Goal: Complete application form: Complete application form

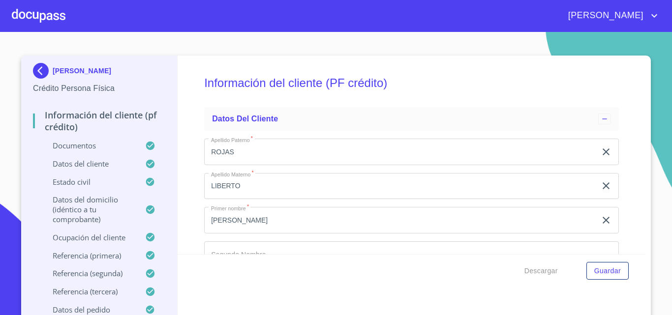
click at [42, 13] on div at bounding box center [39, 15] width 54 height 31
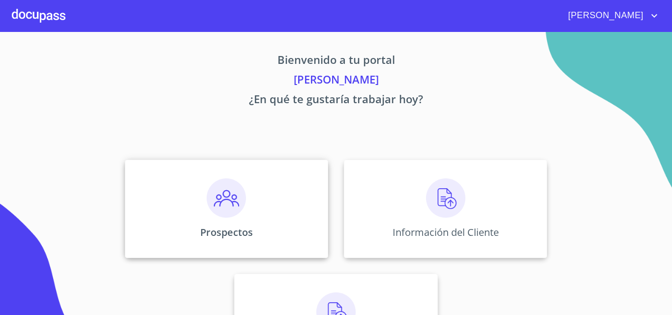
click at [261, 228] on div "Prospectos" at bounding box center [226, 209] width 203 height 98
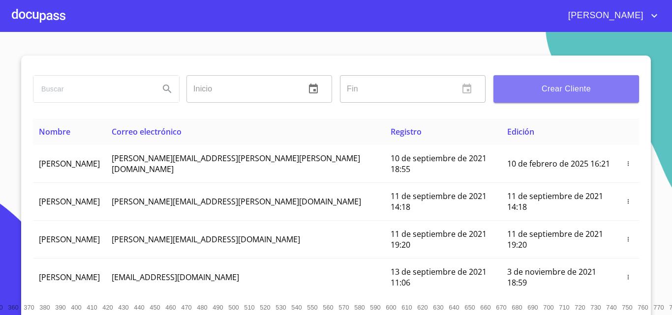
click at [577, 92] on span "Crear Cliente" at bounding box center [566, 89] width 130 height 14
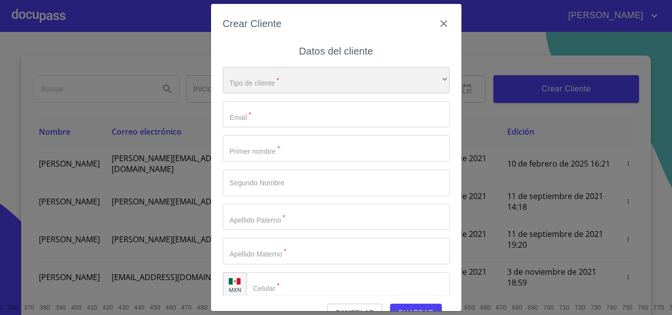
click at [253, 86] on div "​" at bounding box center [336, 80] width 227 height 27
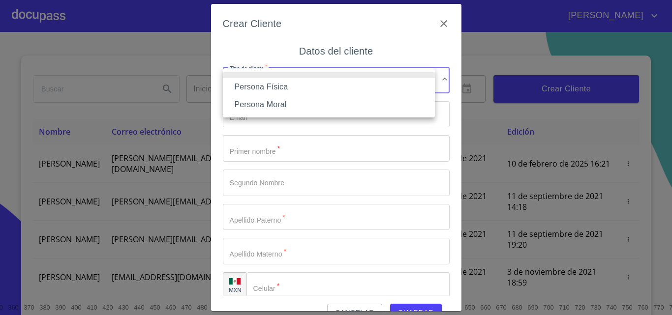
click at [289, 93] on li "Persona Física" at bounding box center [329, 87] width 212 height 18
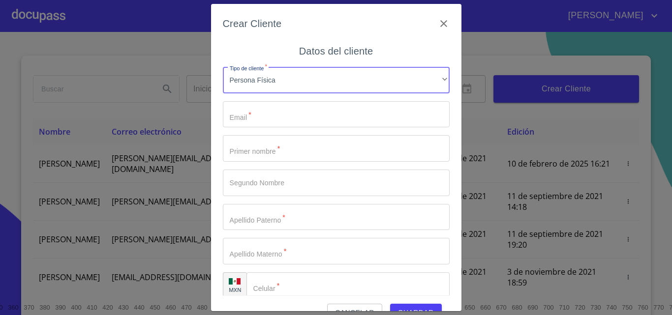
click at [242, 120] on input "Tipo de cliente   *" at bounding box center [336, 114] width 227 height 27
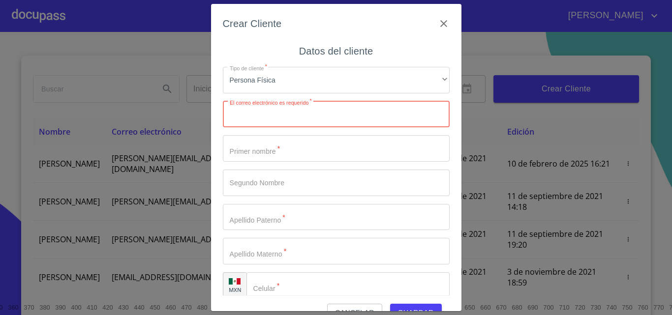
paste input "[EMAIL_ADDRESS][DOMAIN_NAME]"
type input "[EMAIL_ADDRESS][DOMAIN_NAME]"
click at [274, 151] on input "Tipo de cliente   *" at bounding box center [336, 148] width 227 height 27
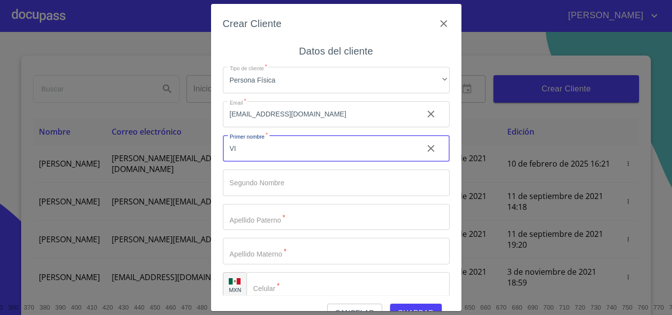
type input "V"
type input "[PERSON_NAME]"
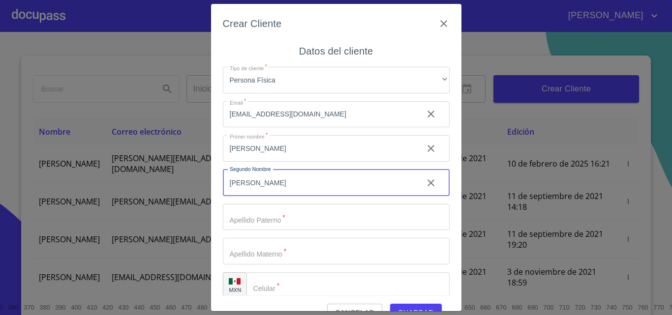
type input "[PERSON_NAME]"
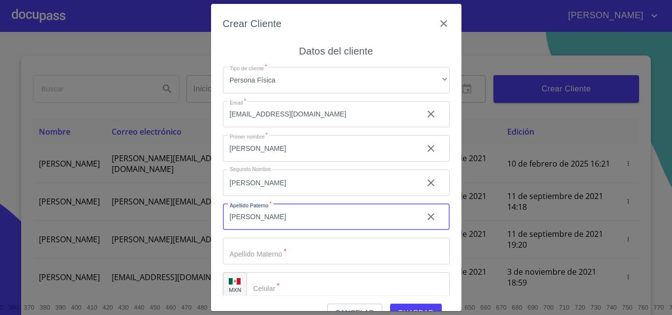
type input "[PERSON_NAME]"
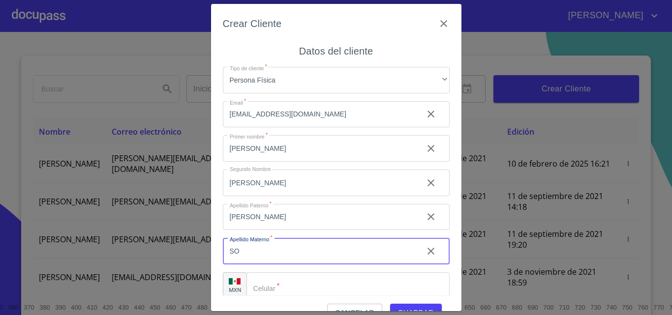
type input "S"
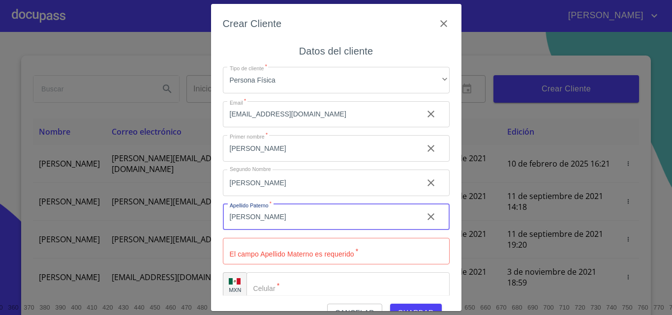
click at [262, 214] on input "[PERSON_NAME]" at bounding box center [319, 217] width 192 height 27
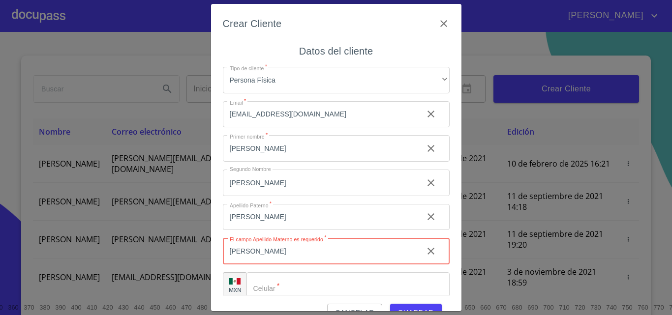
scroll to position [11, 0]
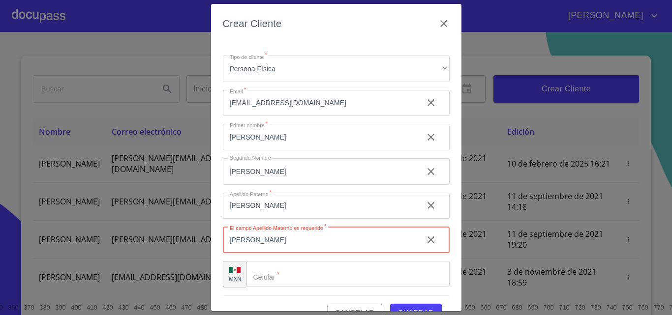
type input "[PERSON_NAME]"
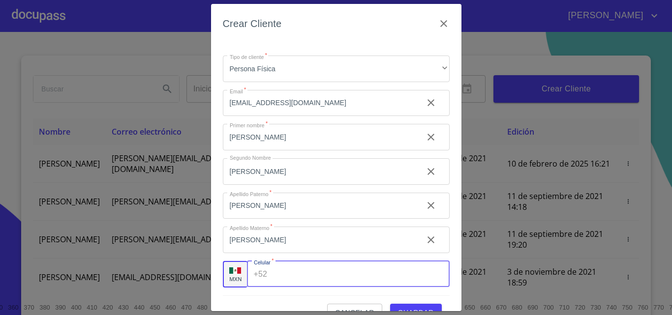
click at [285, 285] on input "Tipo de cliente   *" at bounding box center [360, 274] width 178 height 27
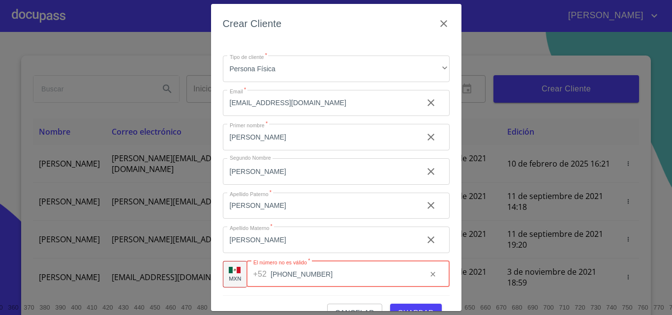
scroll to position [22, 0]
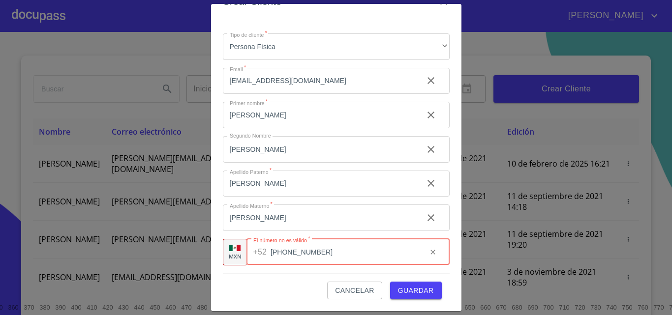
type input "[PHONE_NUMBER]"
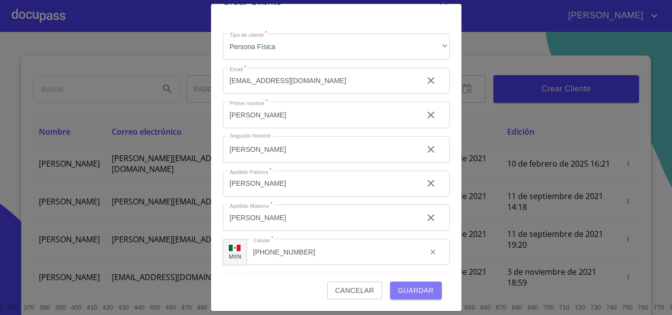
click at [402, 291] on span "Guardar" at bounding box center [416, 291] width 36 height 12
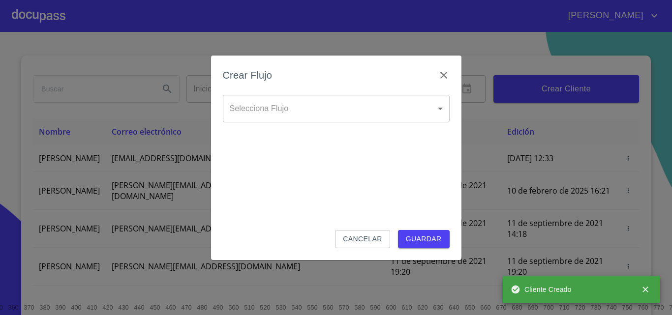
click at [271, 111] on body "[PERSON_NAME] ​ Fin ​ Crear Cliente Nombre Correo electrónico Registro Edición …" at bounding box center [336, 157] width 672 height 315
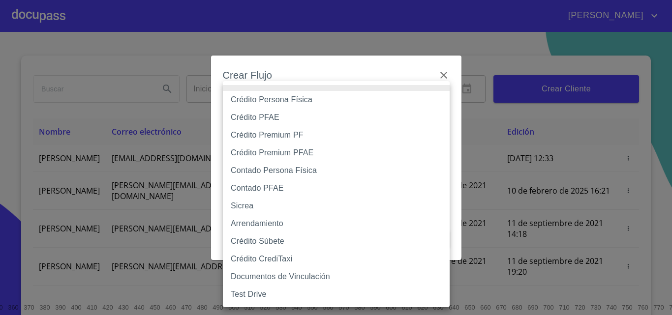
click at [320, 104] on li "Crédito Persona Física" at bounding box center [336, 100] width 227 height 18
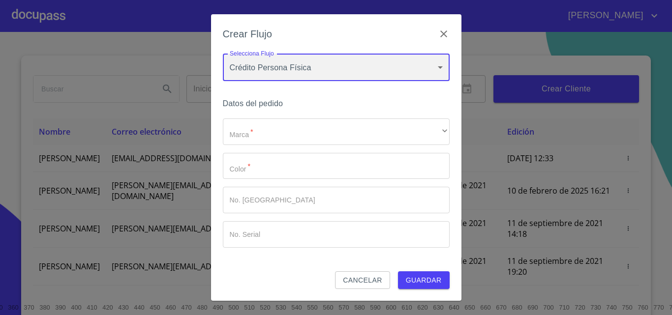
type input "6009fb3c7d1714eb8809aa97"
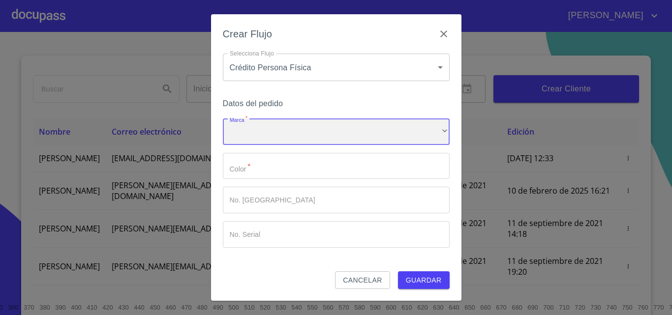
click at [308, 124] on div "​" at bounding box center [336, 132] width 227 height 27
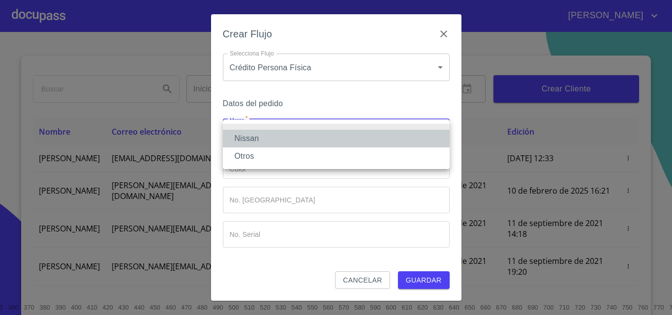
click at [299, 140] on li "Nissan" at bounding box center [336, 139] width 227 height 18
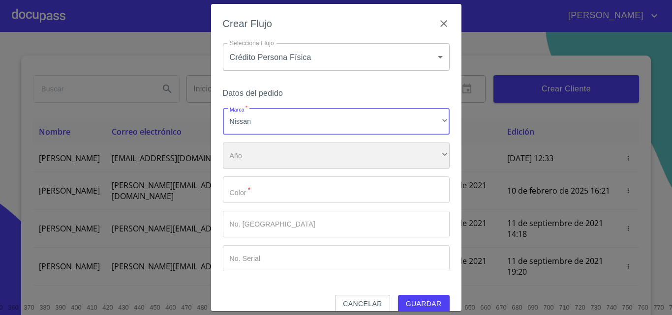
click at [283, 159] on div "​" at bounding box center [336, 156] width 227 height 27
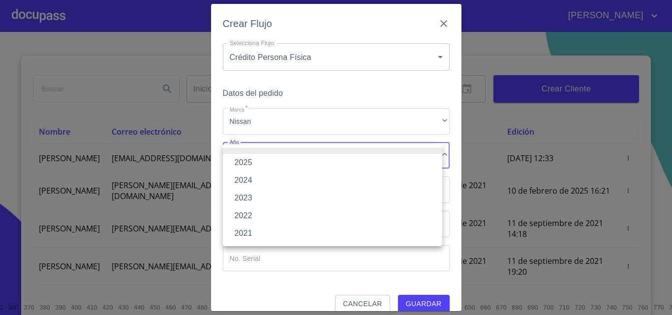
click at [283, 159] on li "2025" at bounding box center [332, 163] width 219 height 18
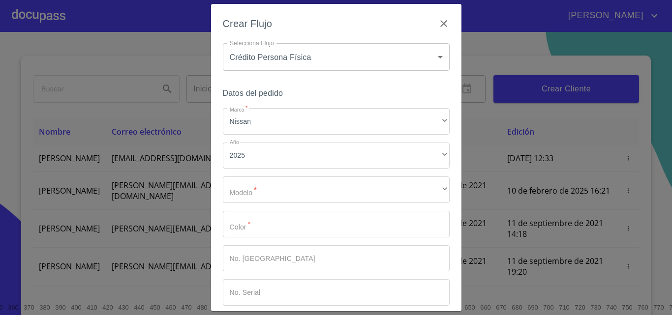
click at [283, 159] on li "2025" at bounding box center [305, 155] width 165 height 10
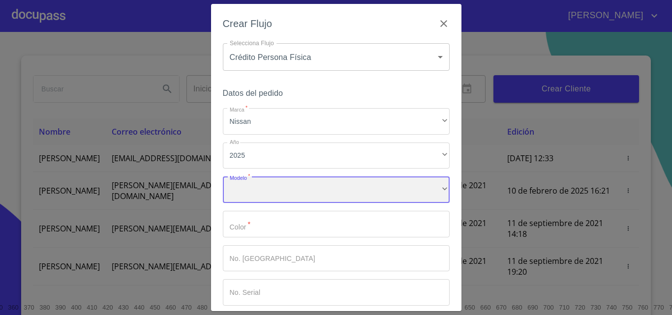
click at [272, 187] on div "​" at bounding box center [336, 190] width 227 height 27
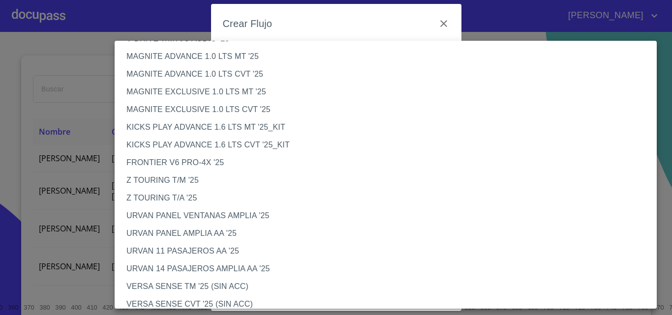
scroll to position [0, 0]
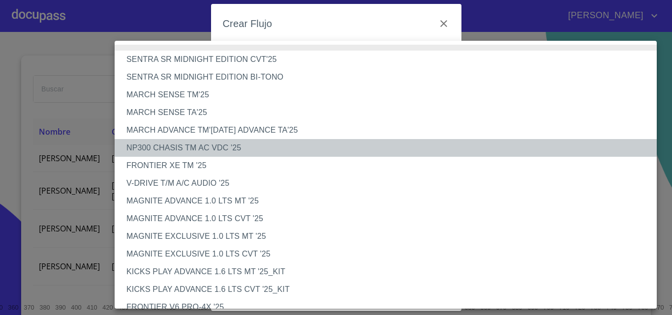
click at [207, 143] on li "NP300 CHASIS TM AC VDC '25" at bounding box center [390, 148] width 550 height 18
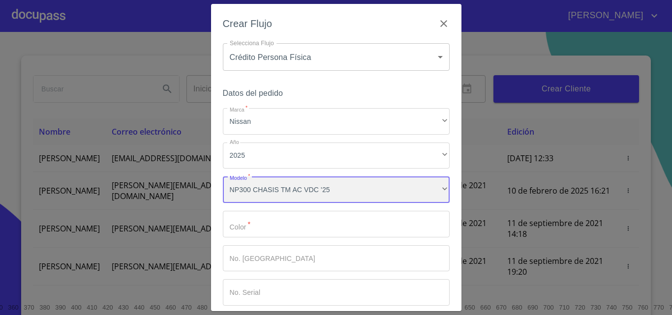
scroll to position [48, 0]
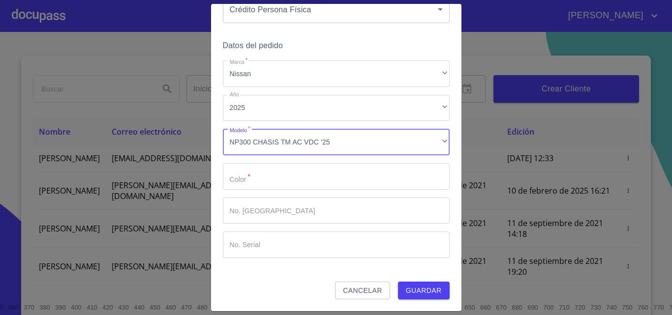
click at [279, 178] on input "Marca   *" at bounding box center [336, 176] width 227 height 27
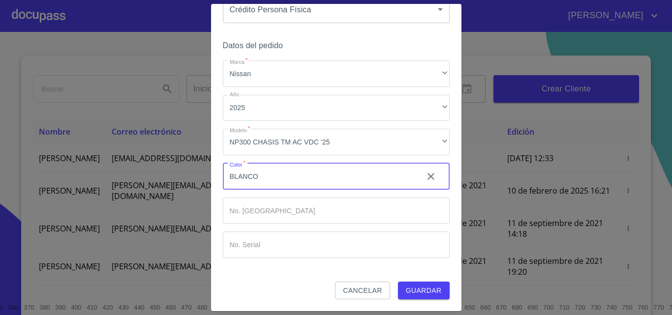
type input "BLANCO"
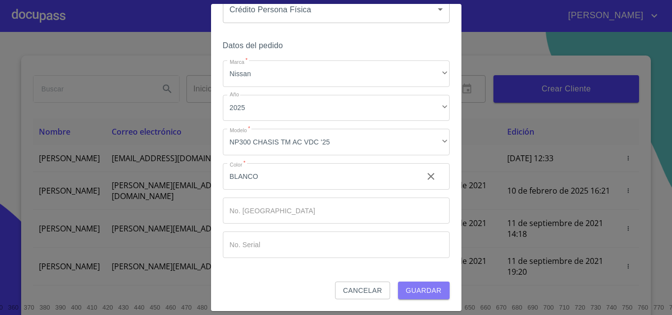
click at [418, 282] on button "Guardar" at bounding box center [424, 291] width 52 height 18
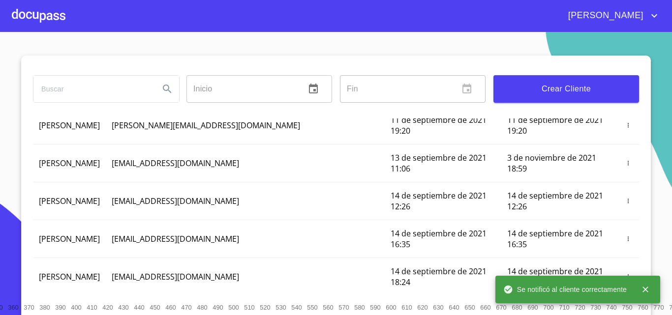
scroll to position [0, 0]
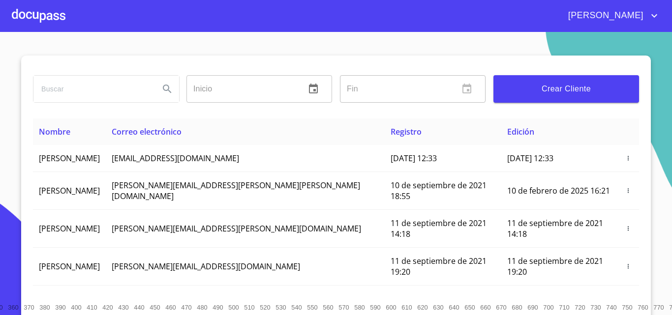
click at [26, 13] on div at bounding box center [39, 15] width 54 height 31
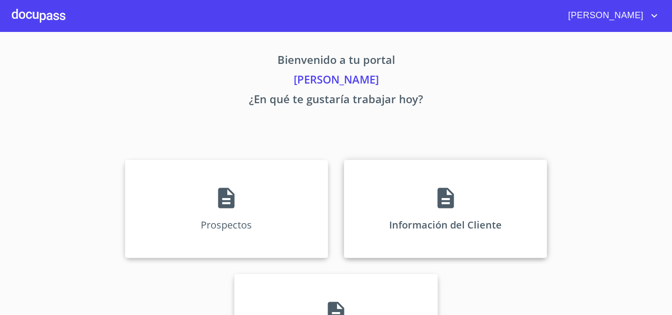
click at [444, 239] on div "Información del Cliente" at bounding box center [445, 209] width 203 height 98
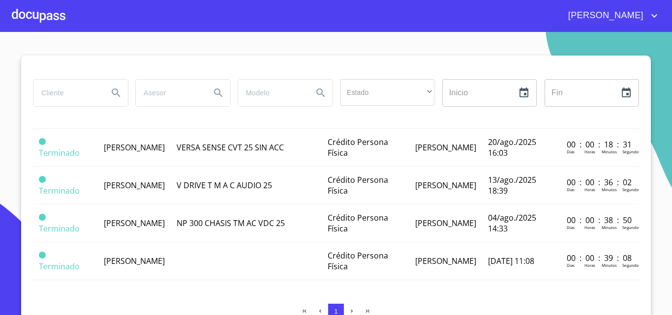
scroll to position [8, 0]
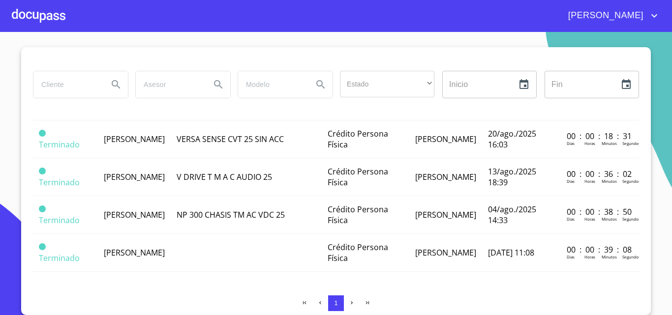
click at [53, 11] on div at bounding box center [39, 15] width 54 height 31
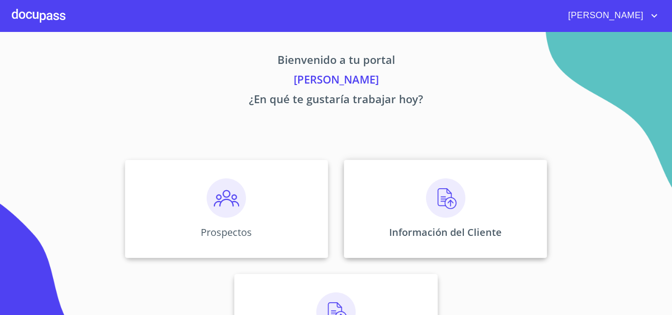
scroll to position [65, 0]
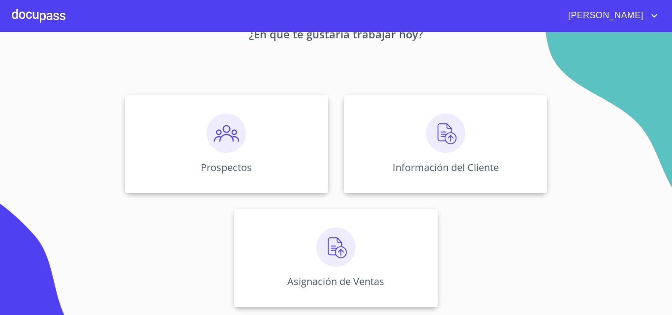
click at [447, 87] on div "Bienvenido a tu portal [PERSON_NAME] ¿En qué te gustaría trabajar [DATE]? Prosp…" at bounding box center [336, 140] width 630 height 346
click at [442, 123] on img at bounding box center [445, 133] width 39 height 39
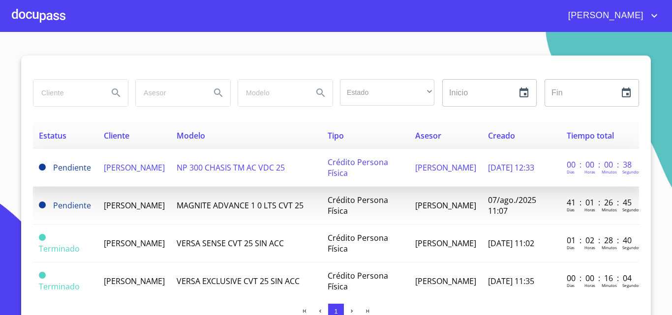
click at [142, 164] on span "[PERSON_NAME]" at bounding box center [134, 167] width 61 height 11
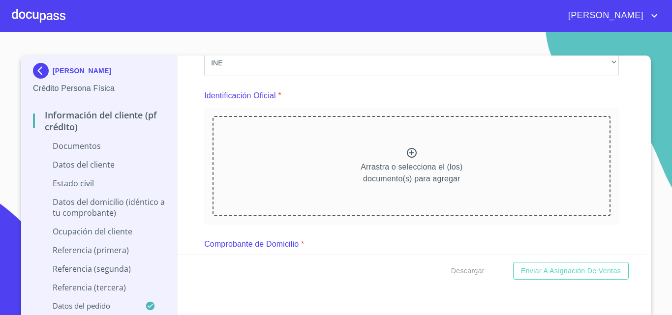
scroll to position [91, 0]
click at [407, 150] on icon at bounding box center [412, 151] width 10 height 10
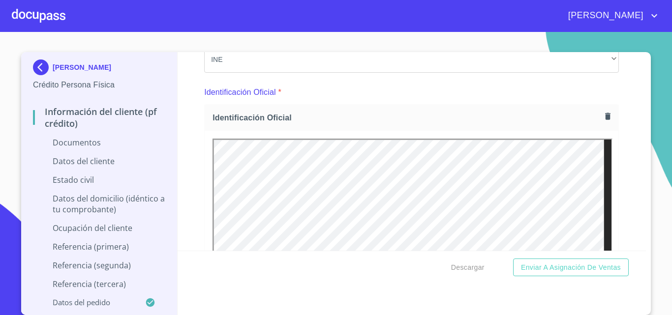
scroll to position [83, 0]
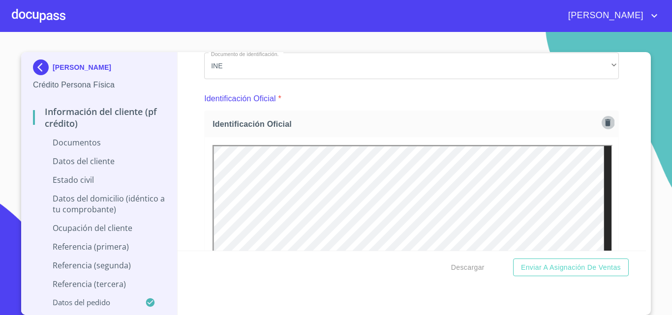
click at [605, 125] on icon "button" at bounding box center [607, 122] width 5 height 7
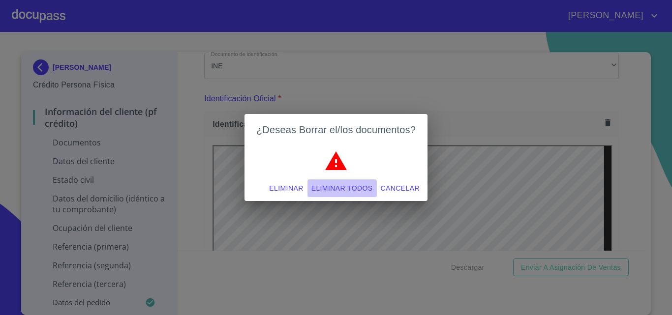
click at [351, 187] on span "Eliminar todos" at bounding box center [343, 189] width 62 height 12
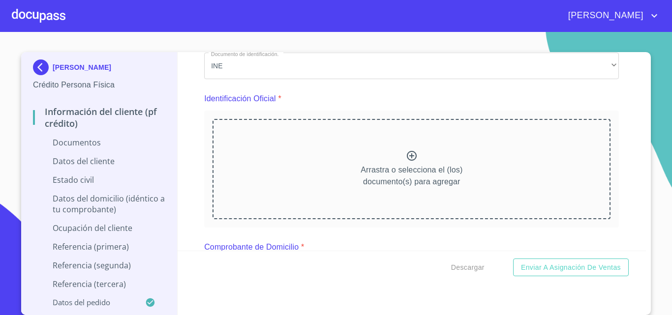
click at [407, 155] on icon at bounding box center [412, 156] width 12 height 12
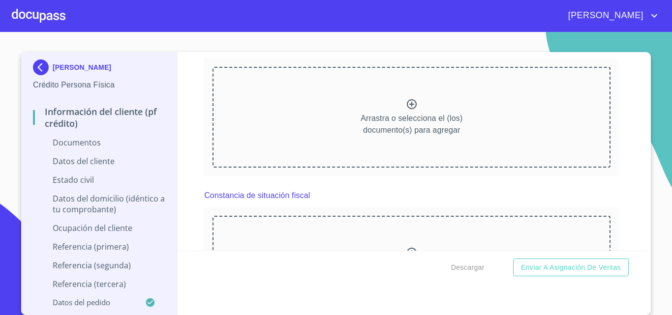
scroll to position [919, 0]
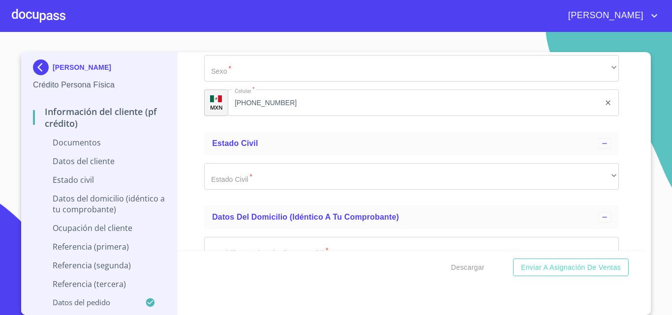
scroll to position [1587, 0]
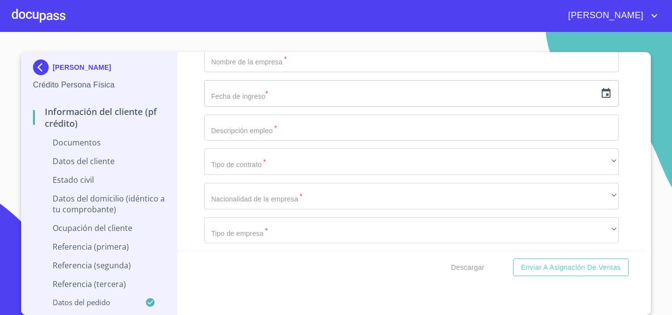
scroll to position [2247, 0]
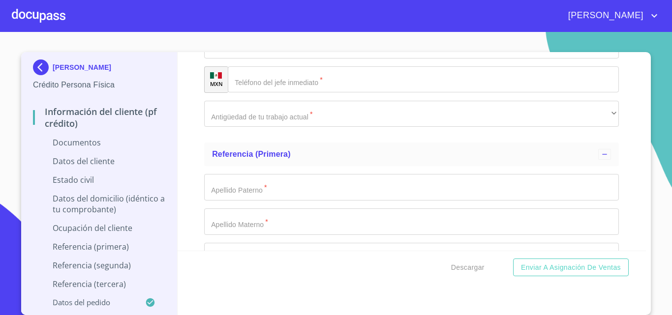
scroll to position [2828, 0]
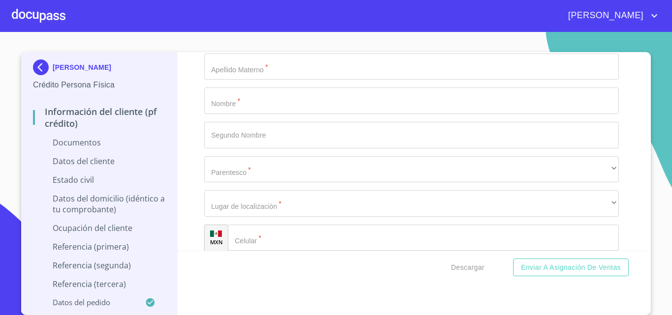
scroll to position [3563, 0]
